Goal: Task Accomplishment & Management: Use online tool/utility

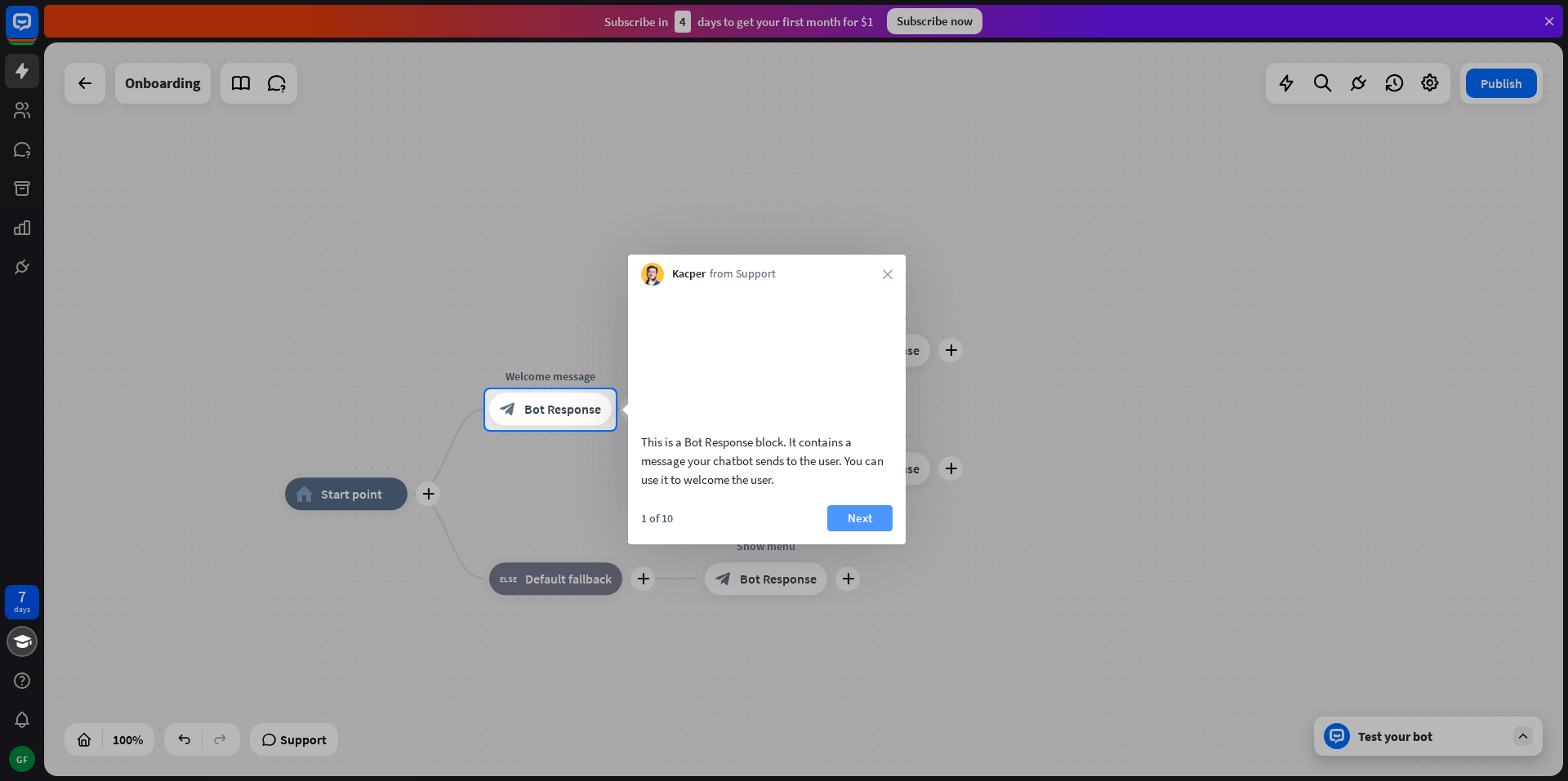
click at [865, 532] on button "Next" at bounding box center [860, 517] width 65 height 26
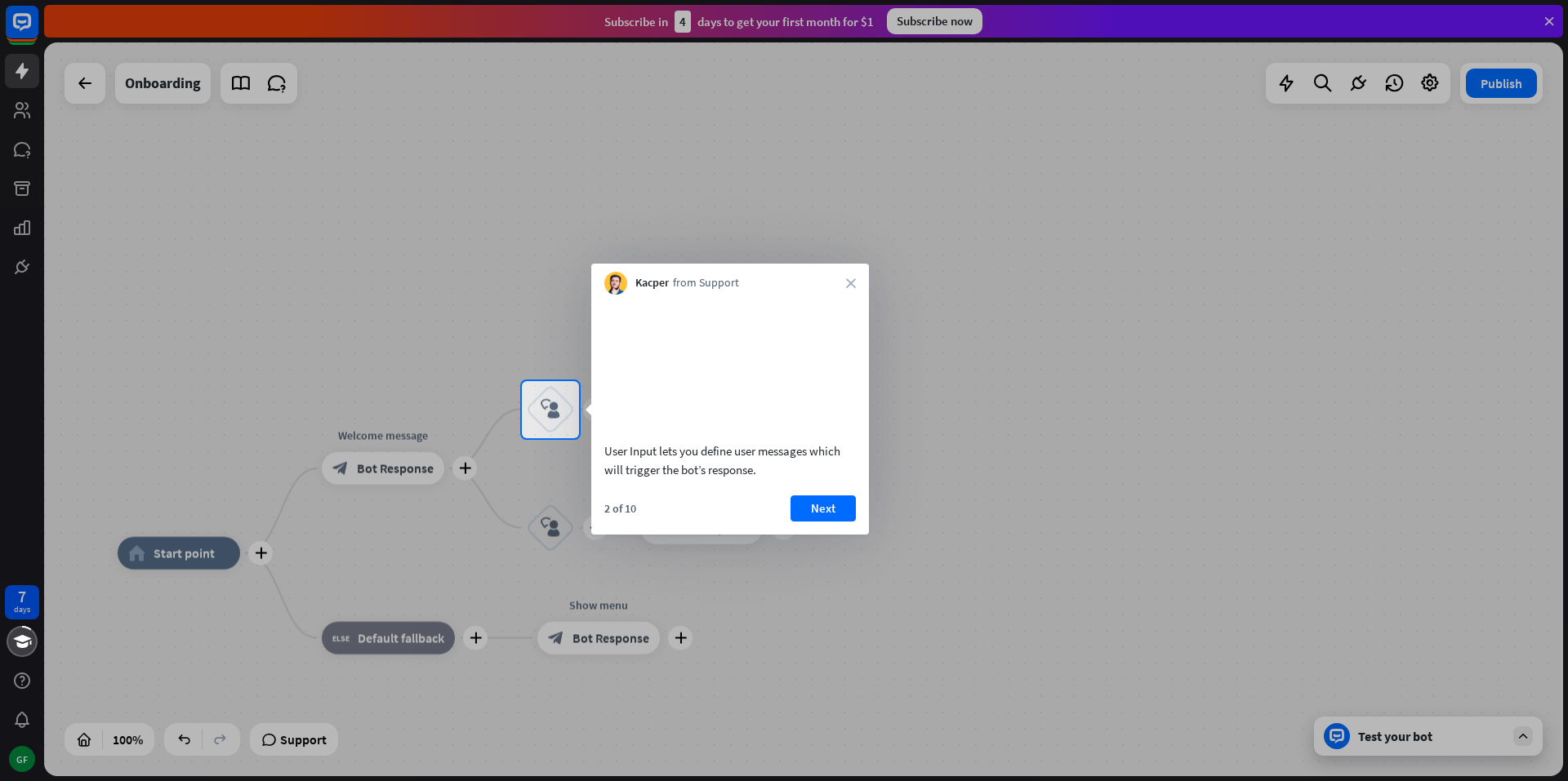
click at [28, 555] on div at bounding box center [784, 610] width 1568 height 344
click at [837, 522] on button "Next" at bounding box center [823, 508] width 65 height 26
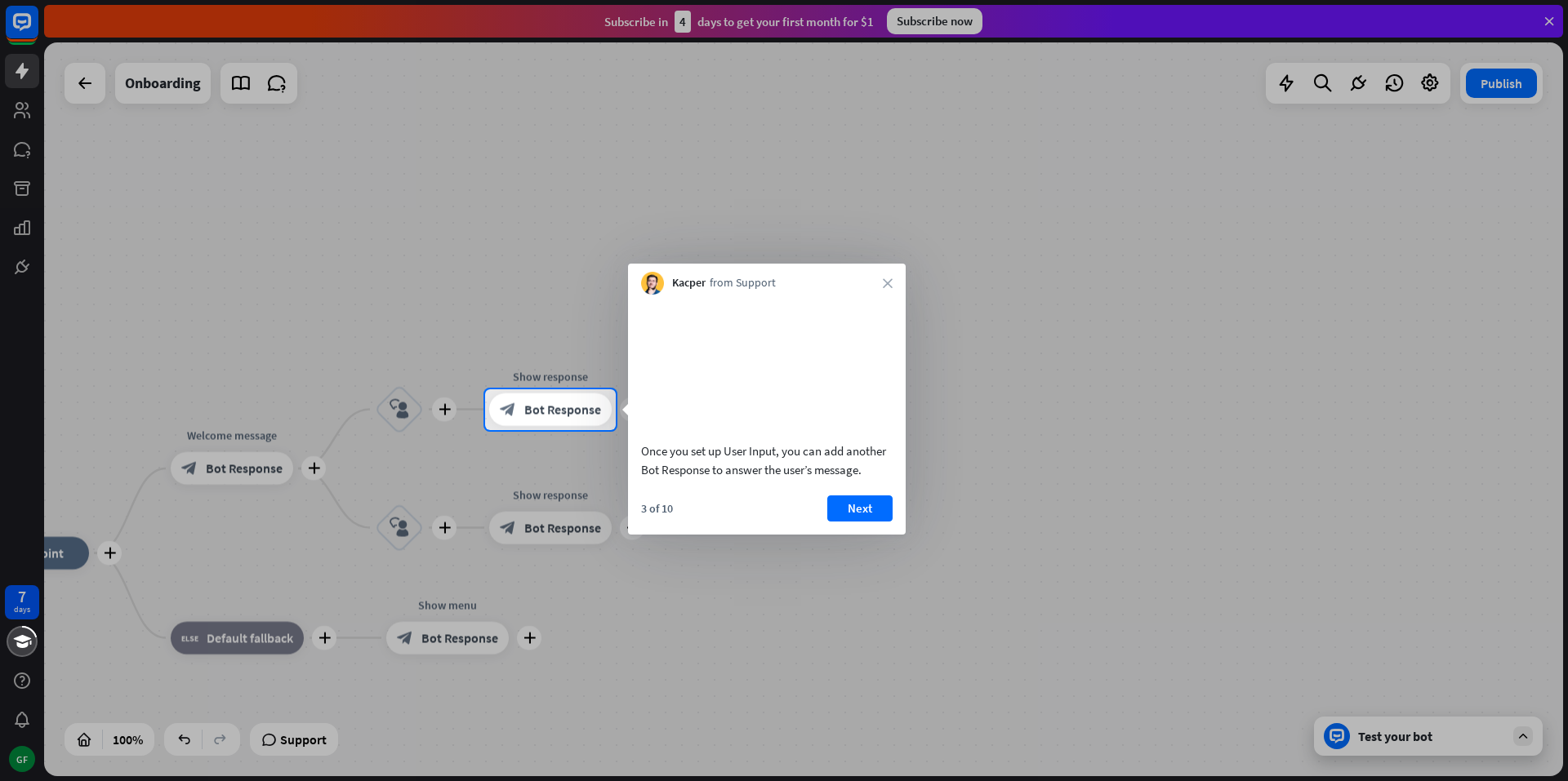
click at [873, 522] on button "Next" at bounding box center [860, 508] width 65 height 26
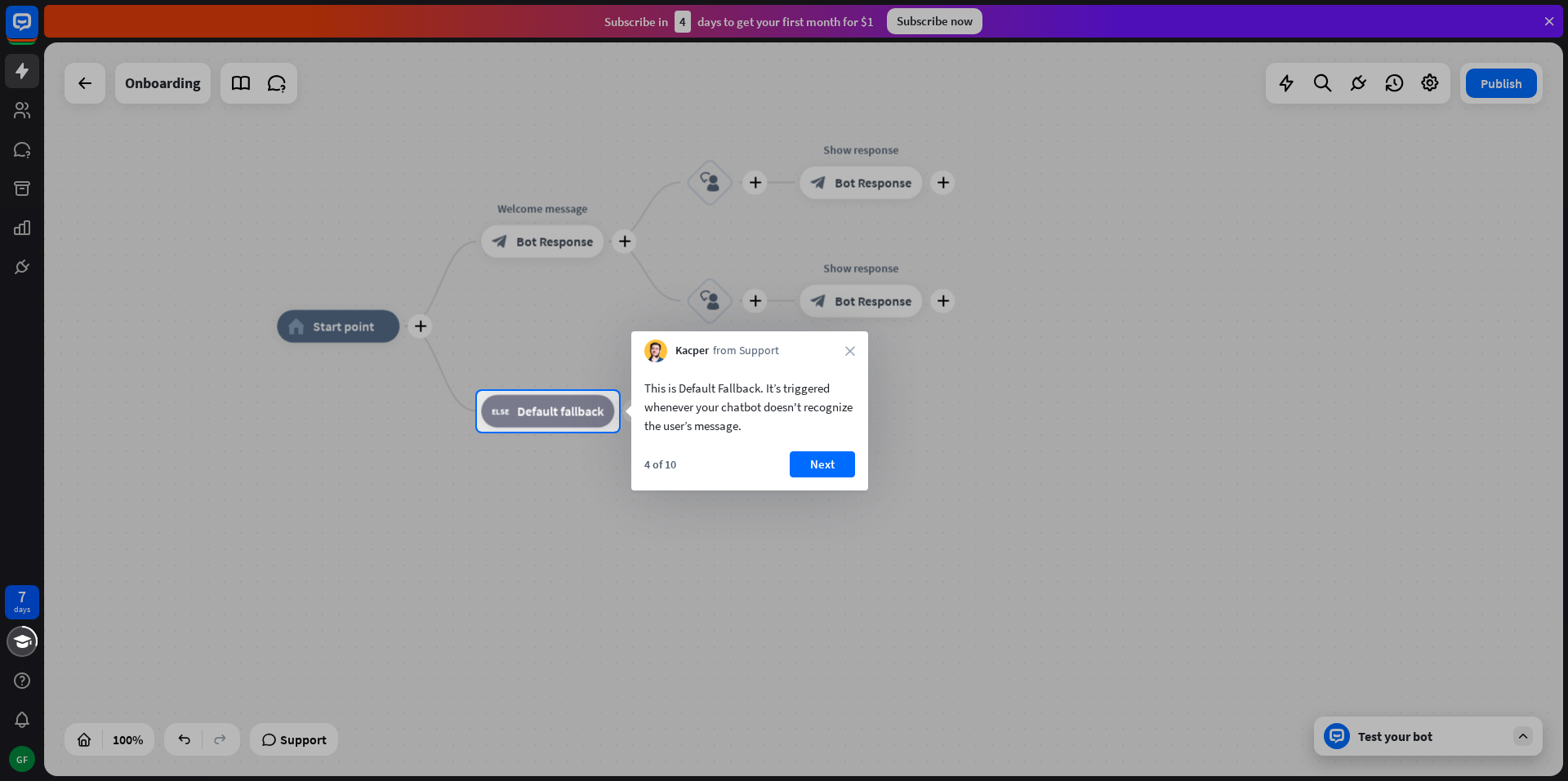
click at [0, 27] on div at bounding box center [784, 195] width 1568 height 390
click at [837, 463] on button "Next" at bounding box center [825, 462] width 65 height 26
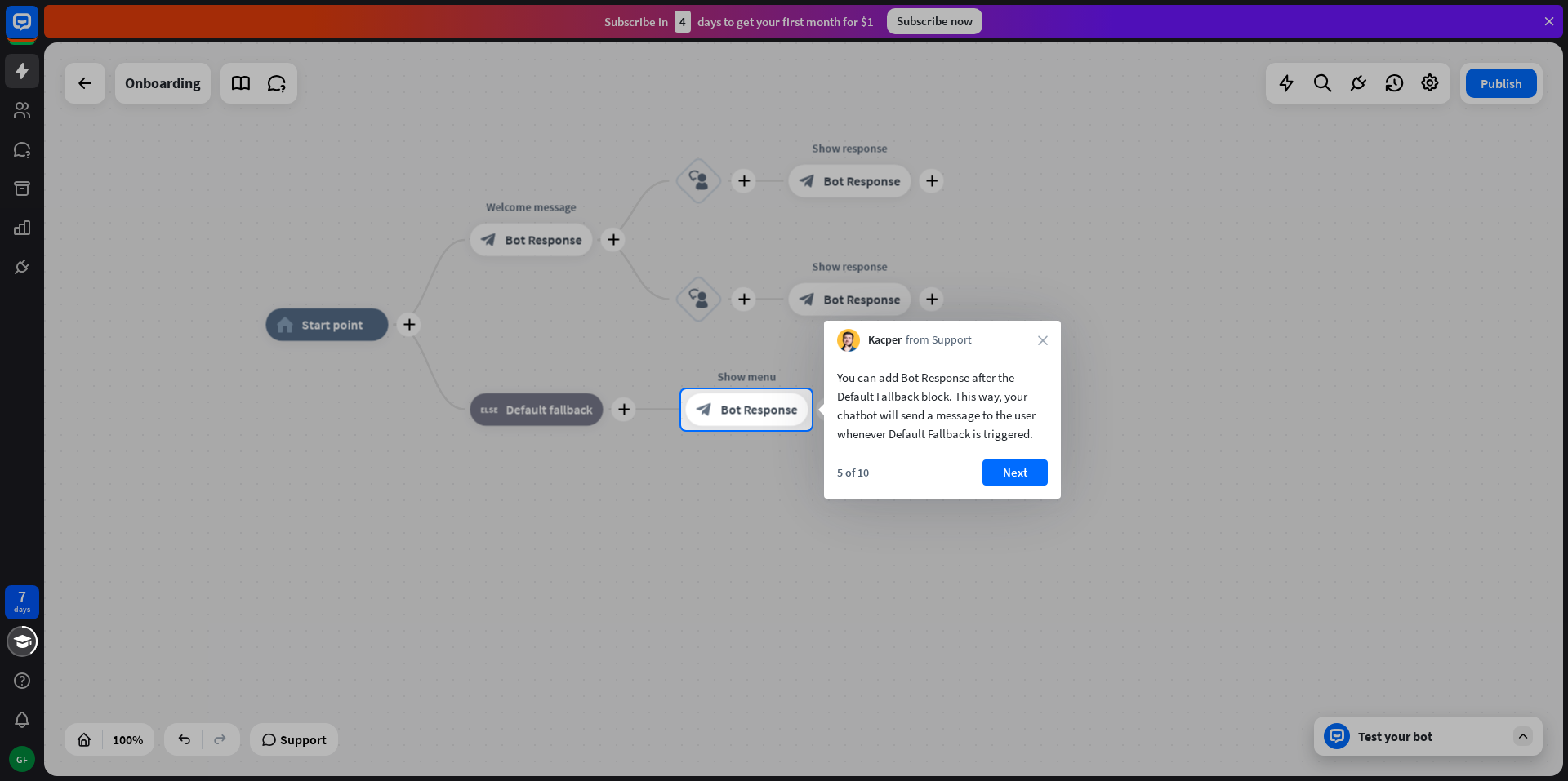
click at [959, 16] on div at bounding box center [784, 194] width 1568 height 390
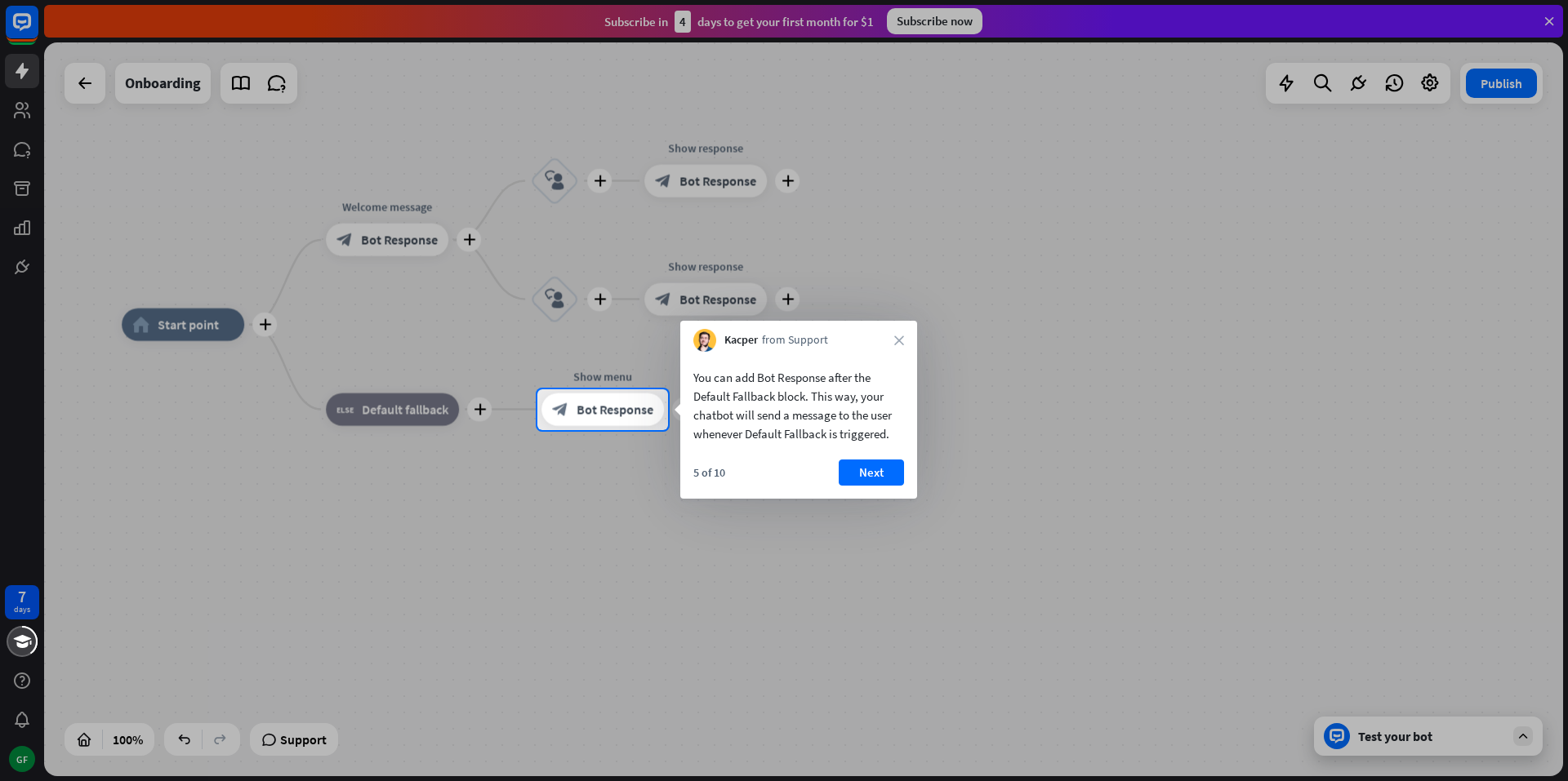
click at [959, 16] on div at bounding box center [784, 194] width 1568 height 390
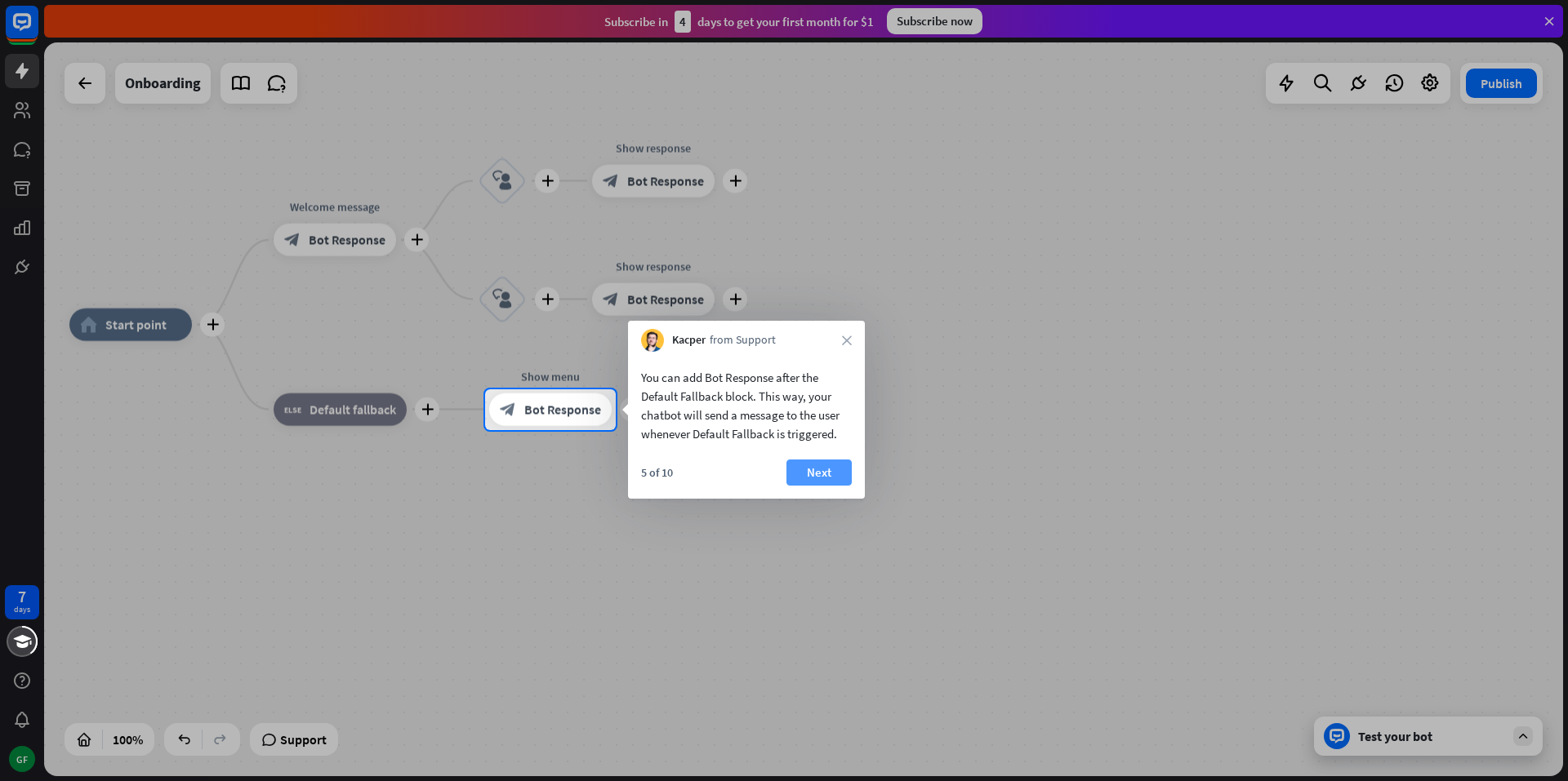
click at [822, 467] on button "Next" at bounding box center [819, 472] width 65 height 26
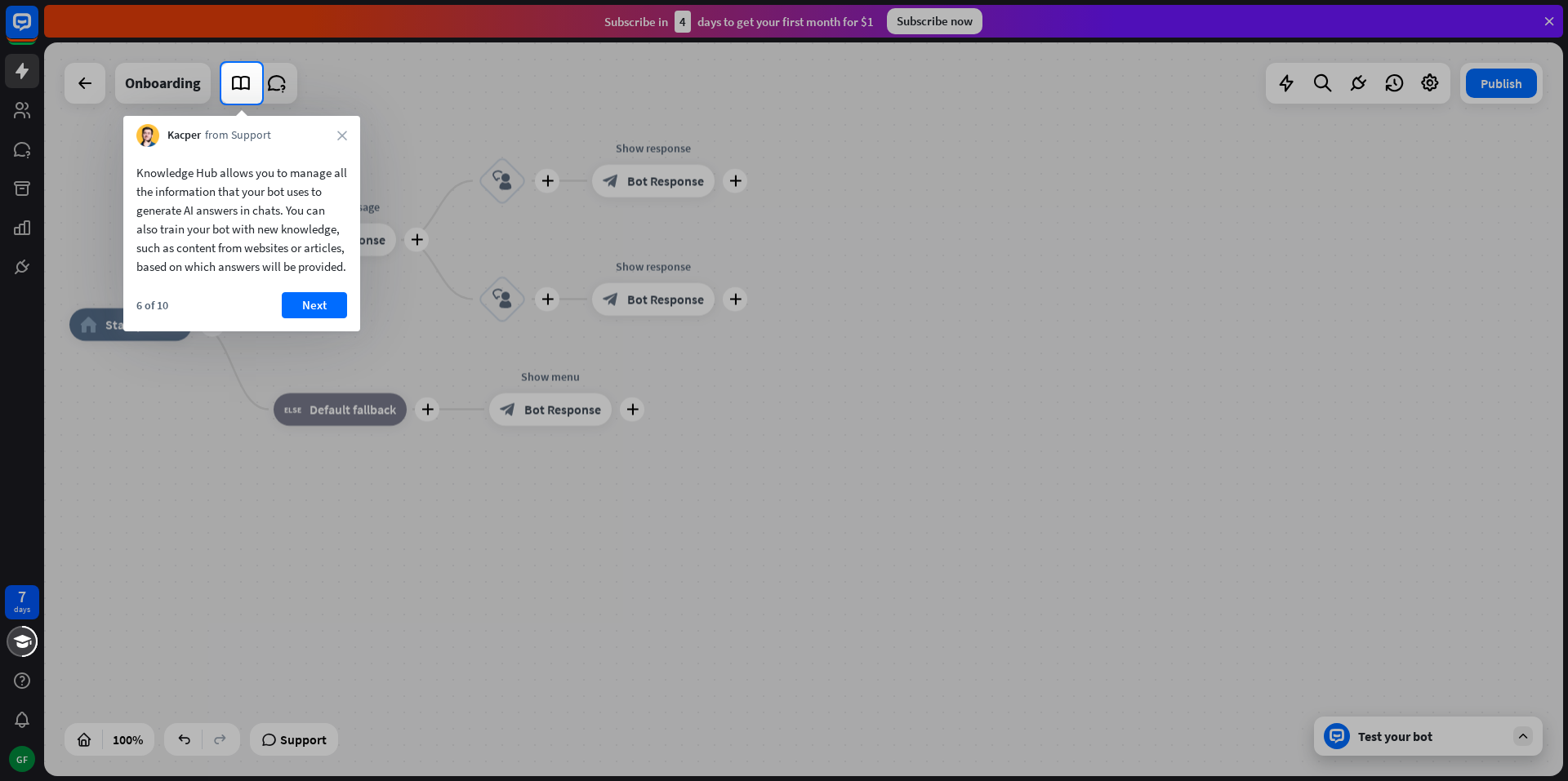
click at [344, 123] on div "Kacper from Support close" at bounding box center [242, 131] width 237 height 31
click at [346, 132] on icon "close" at bounding box center [342, 135] width 10 height 10
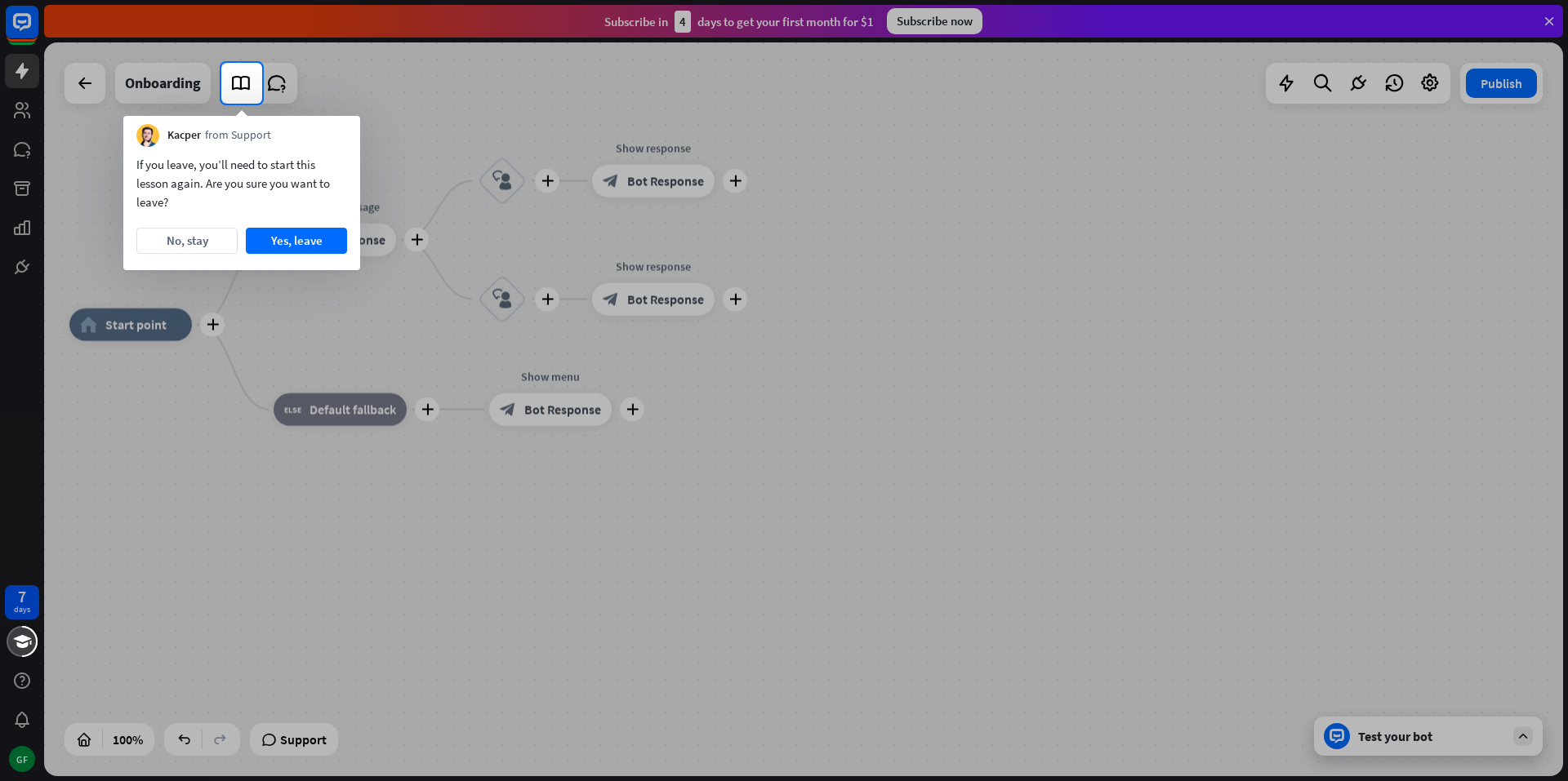
click at [326, 152] on div "If you leave, you’ll need to start this lesson again. Are you sure you want to …" at bounding box center [242, 209] width 237 height 123
click at [285, 244] on button "Yes, leave" at bounding box center [296, 240] width 101 height 26
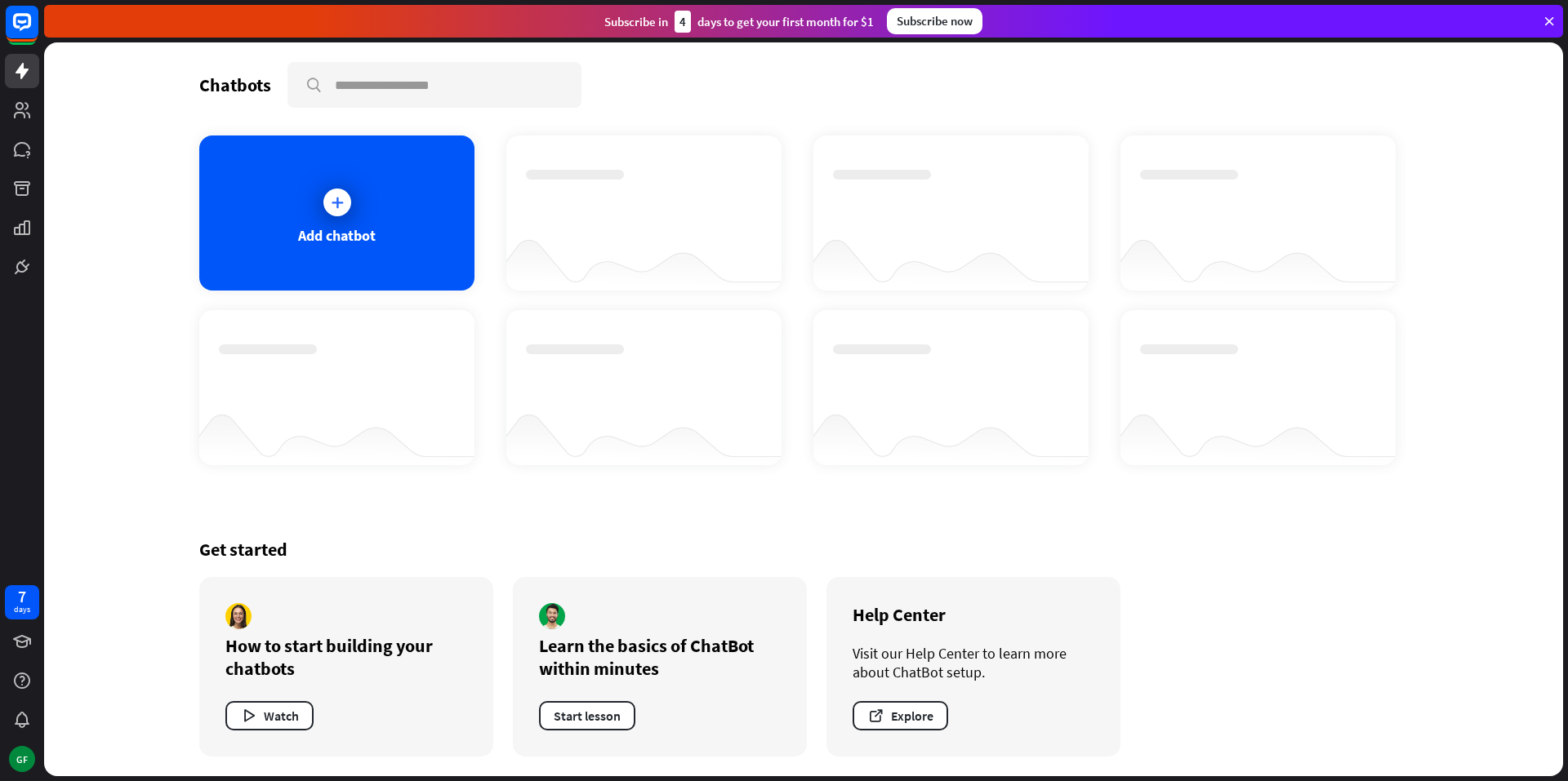
click at [996, 22] on div "Subscribe [DATE] to get your first month for $1 Subscribe now" at bounding box center [803, 21] width 1519 height 33
click at [961, 22] on div "Subscribe now" at bounding box center [934, 21] width 95 height 26
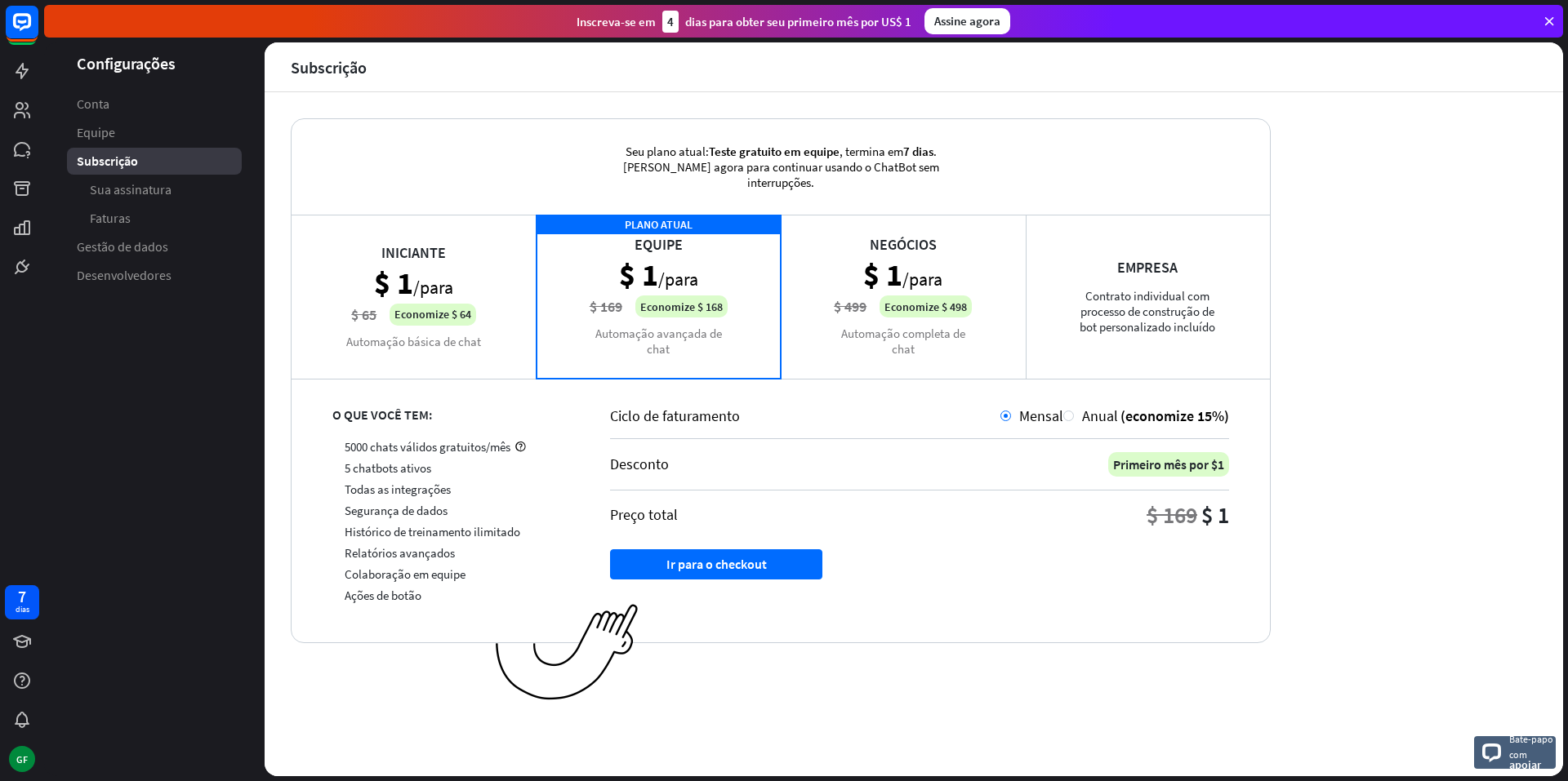
click at [1100, 328] on div "Empresa Contrato individual com processo de construção de bot personalizado inc…" at bounding box center [1147, 296] width 245 height 164
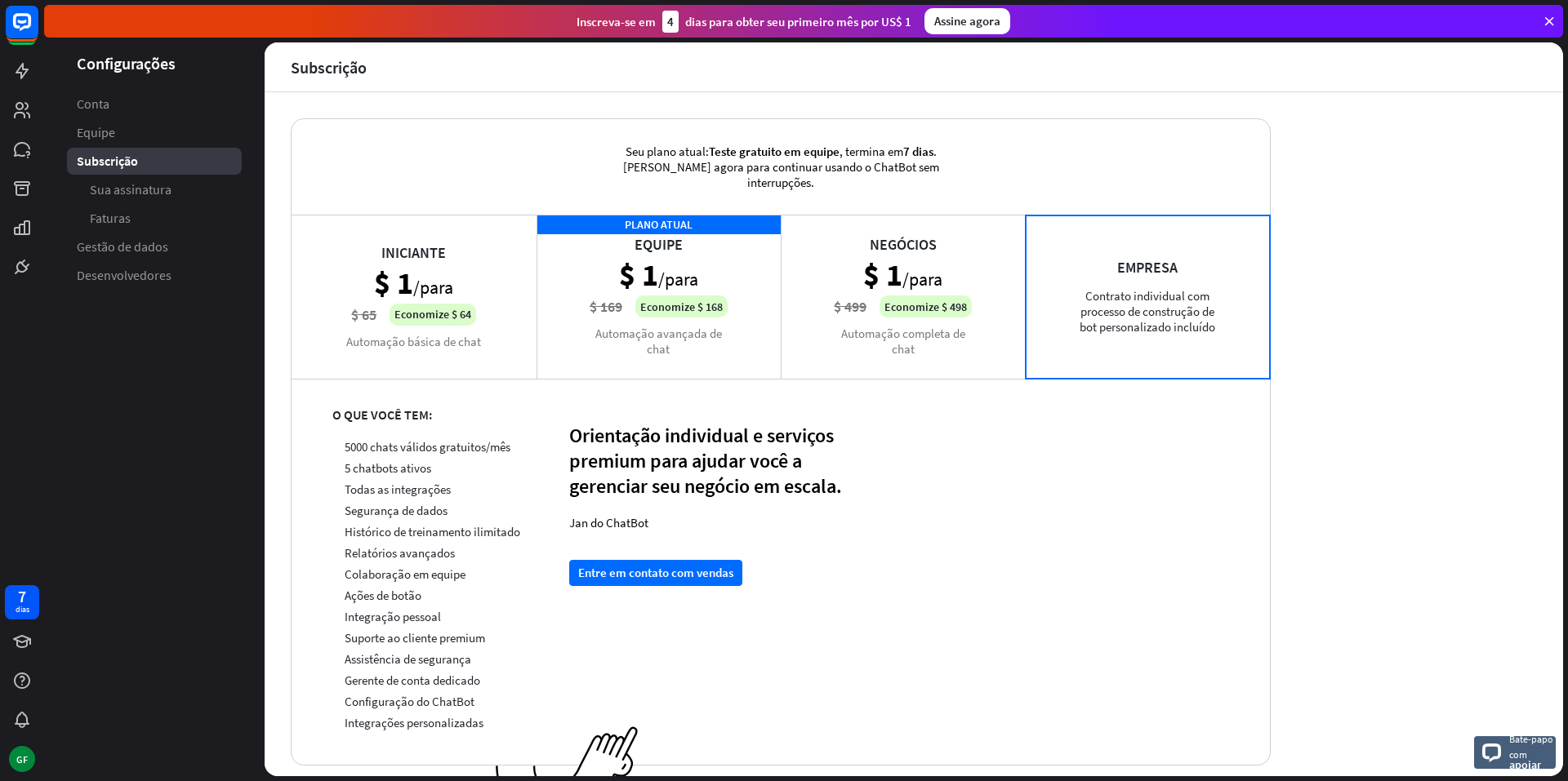
click at [875, 325] on div "Negócios $ 1 /para $ 499 Economize $ 498 Automação completa de chat" at bounding box center [903, 296] width 245 height 164
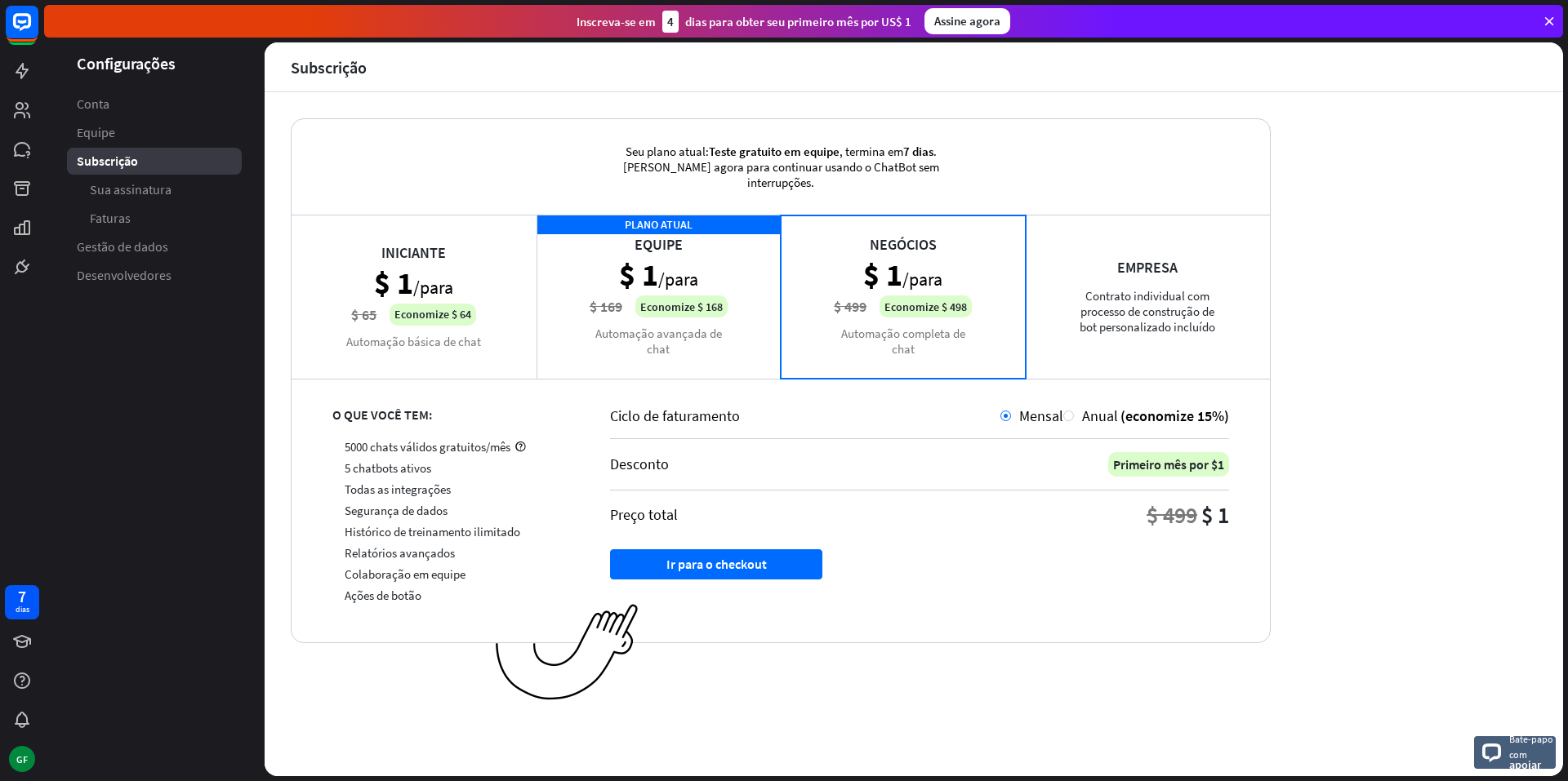
click at [712, 341] on div "PLANO ATUAL Equipe $ 1 /para $ 169 Economize $ 168 Automação avançada de chat" at bounding box center [659, 296] width 245 height 164
click at [855, 322] on div "Negócios $ 1 /para $ 499 Economize $ 498 Automação completa de chat" at bounding box center [903, 296] width 245 height 164
click at [699, 324] on div "PLANO ATUAL Equipe $ 1 /para $ 169 Economize $ 168 Automação avançada de chat" at bounding box center [659, 296] width 245 height 164
click at [1068, 320] on div "Empresa Contrato individual com processo de construção de bot personalizado inc…" at bounding box center [1147, 296] width 245 height 164
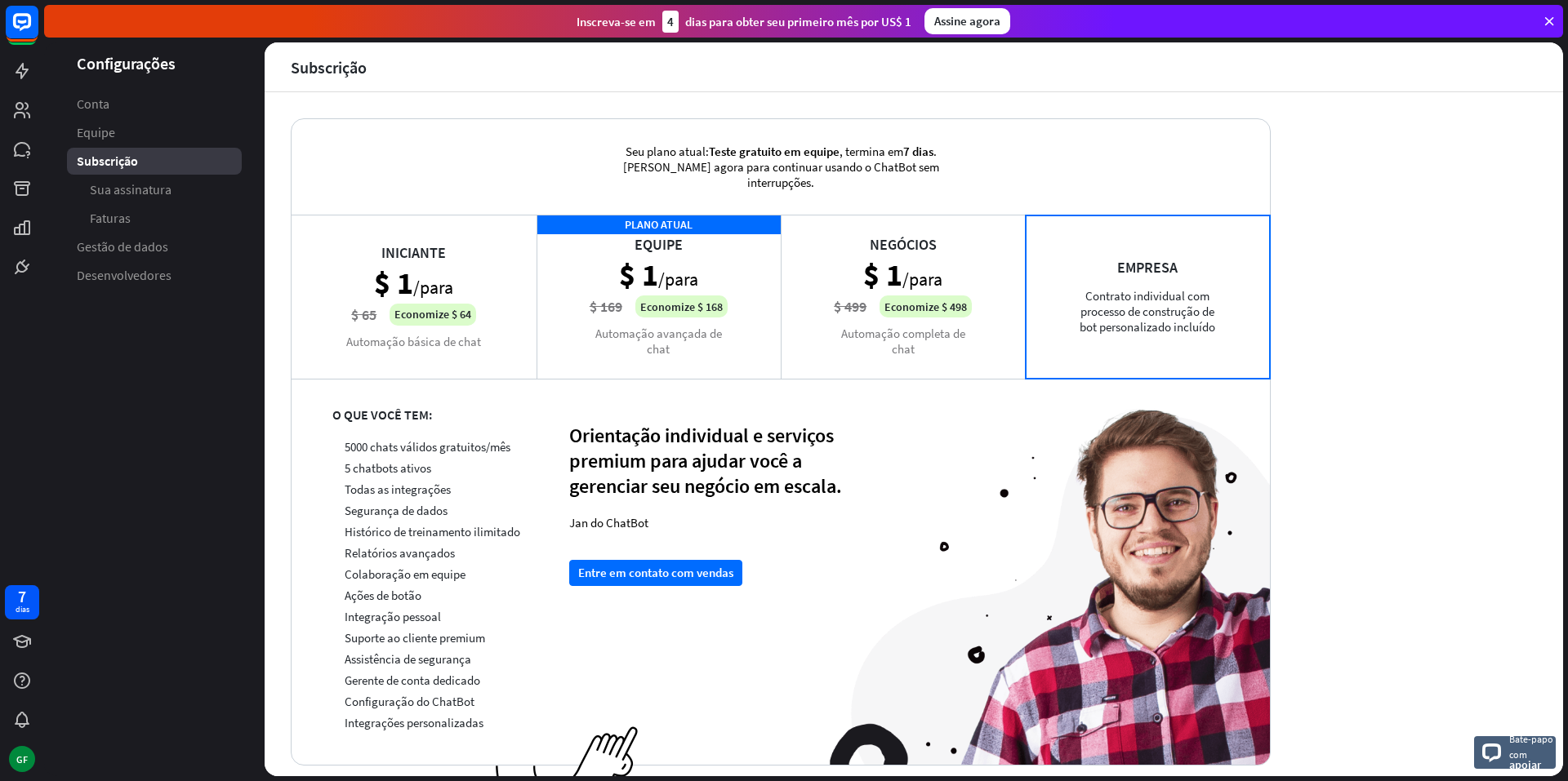
click at [753, 315] on div "PLANO ATUAL Equipe $ 1 /para $ 169 Economize $ 168 Automação avançada de chat" at bounding box center [659, 296] width 245 height 164
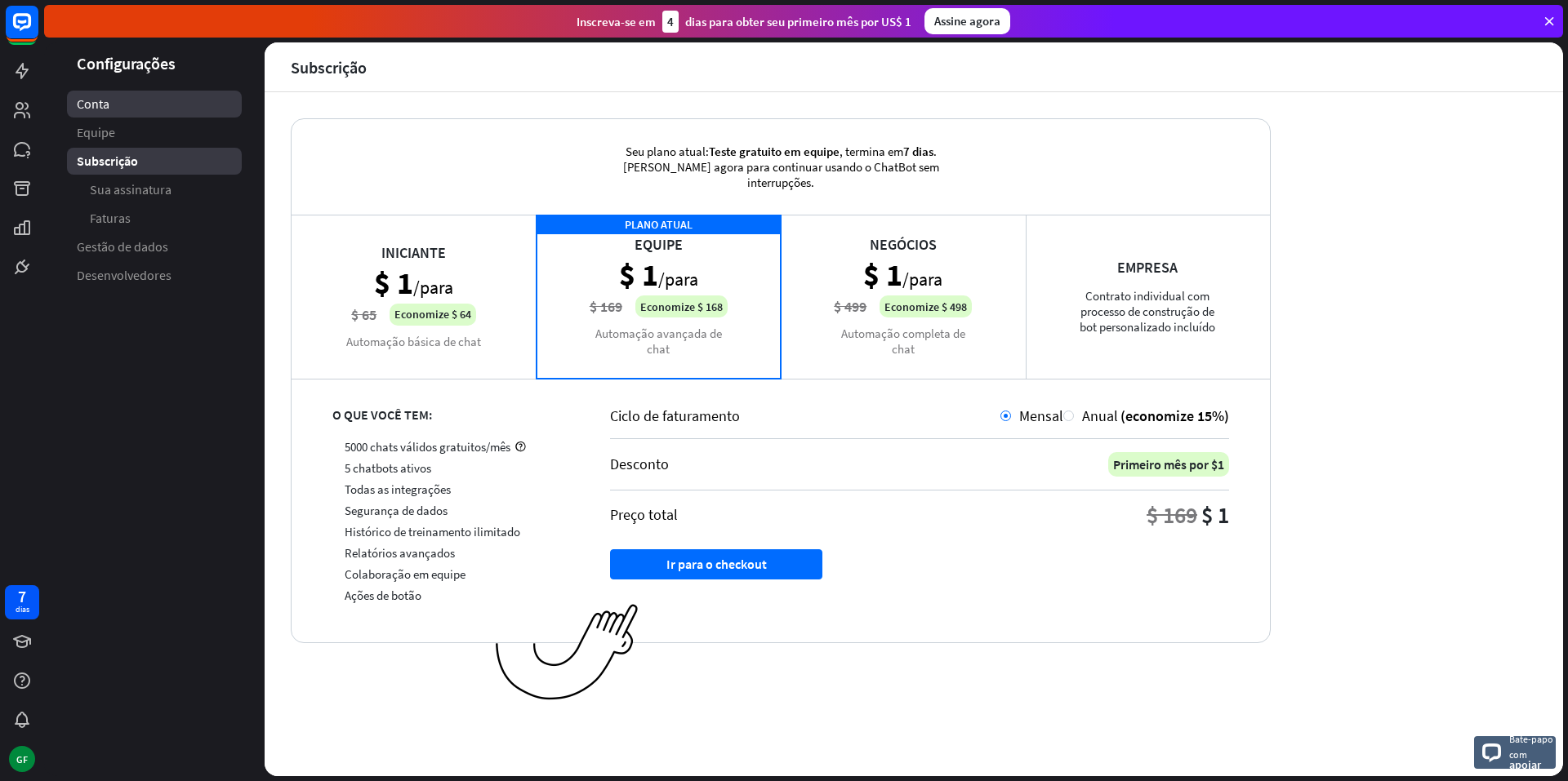
click at [121, 102] on link "Conta" at bounding box center [154, 104] width 175 height 27
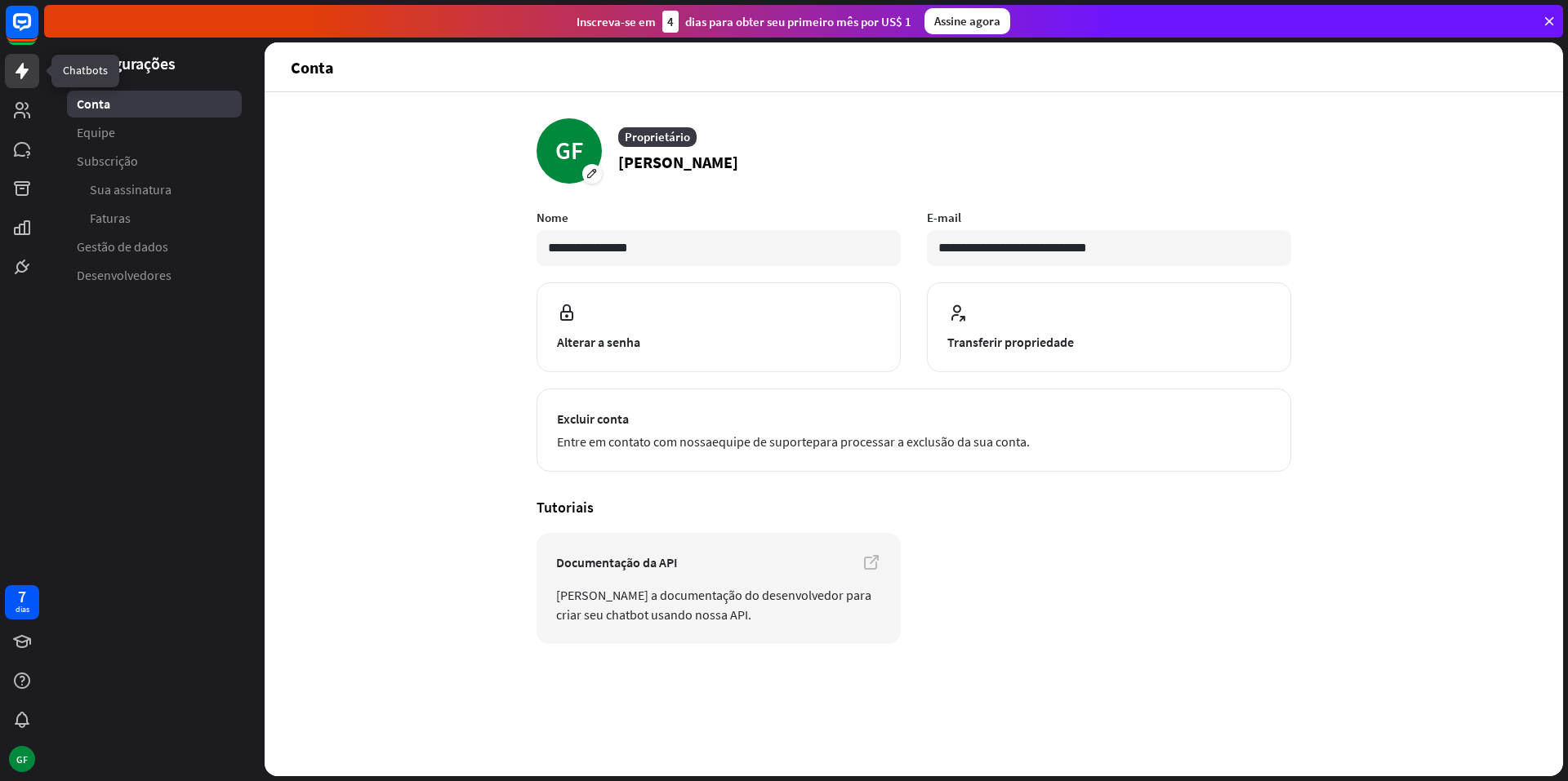
click at [17, 61] on icon at bounding box center [22, 70] width 19 height 19
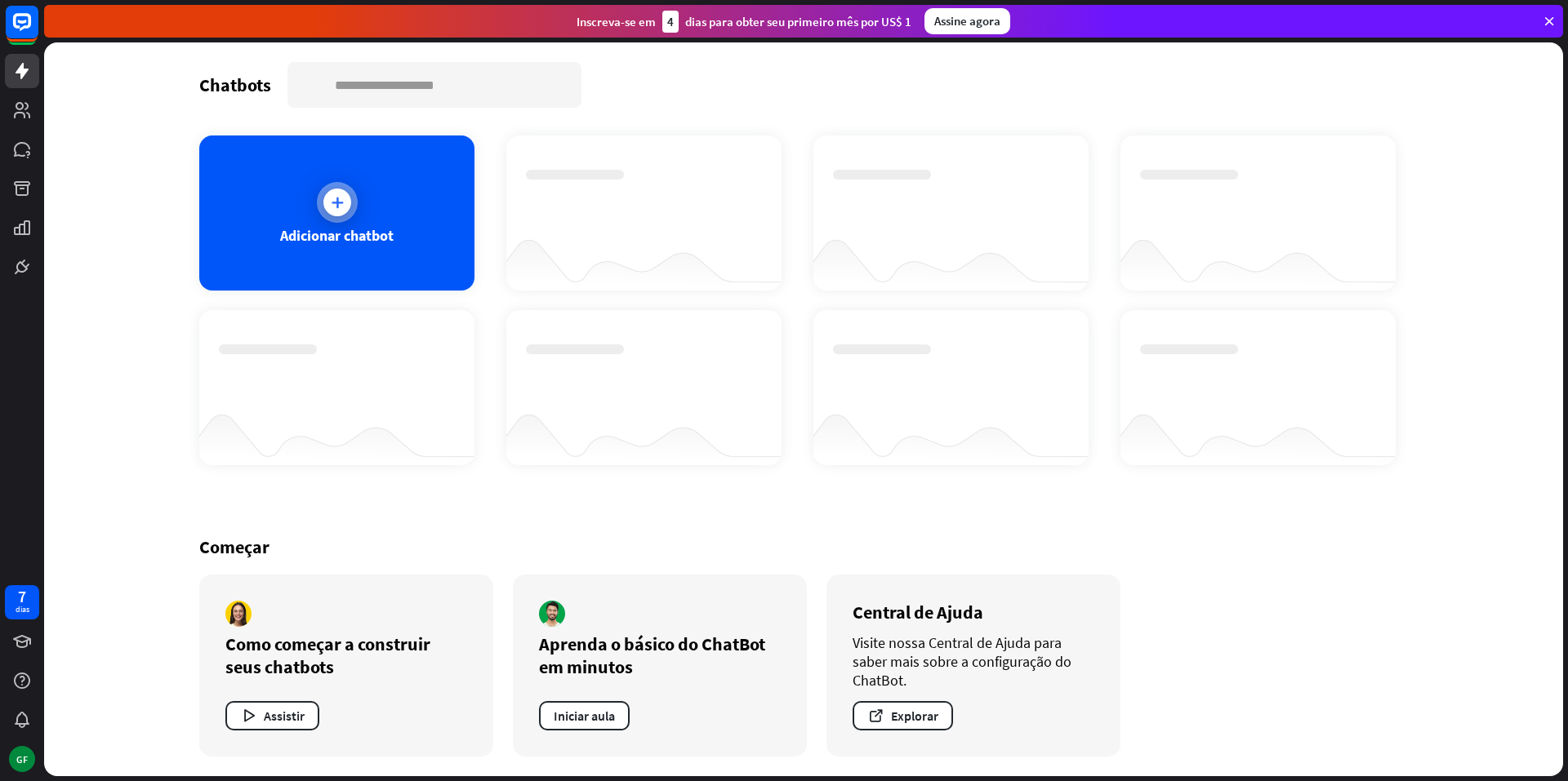
click at [376, 282] on div "Adicionar chatbot" at bounding box center [337, 213] width 276 height 155
